Goal: Information Seeking & Learning: Find specific fact

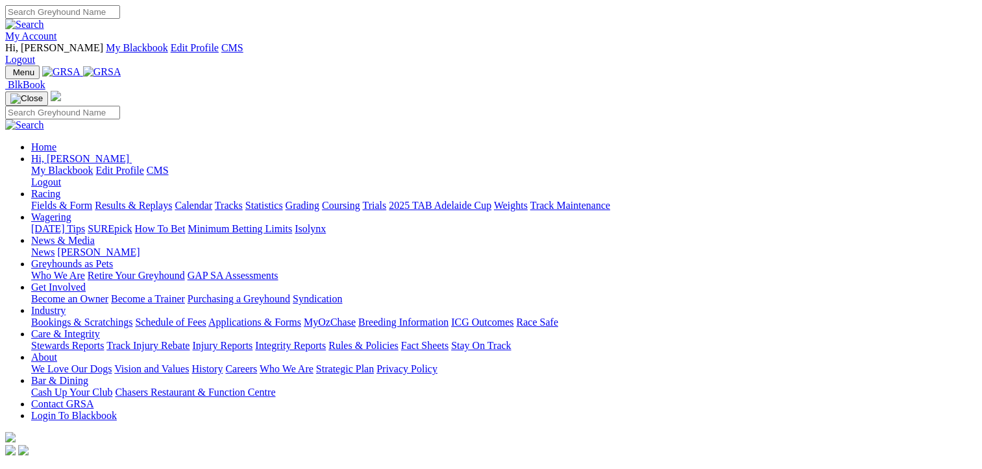
click at [172, 200] on link "Results & Replays" at bounding box center [133, 205] width 77 height 11
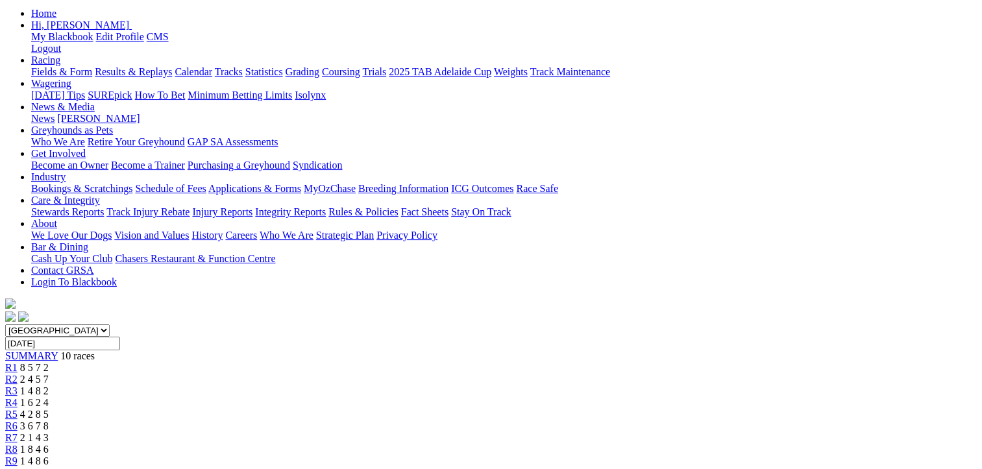
scroll to position [130, 0]
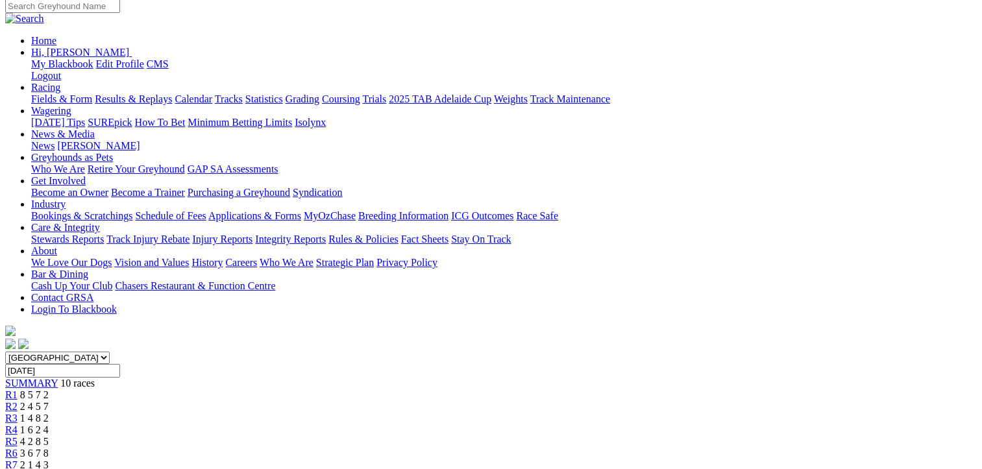
click at [18, 401] on span "R2" at bounding box center [11, 406] width 12 height 11
